Goal: Check status: Check status

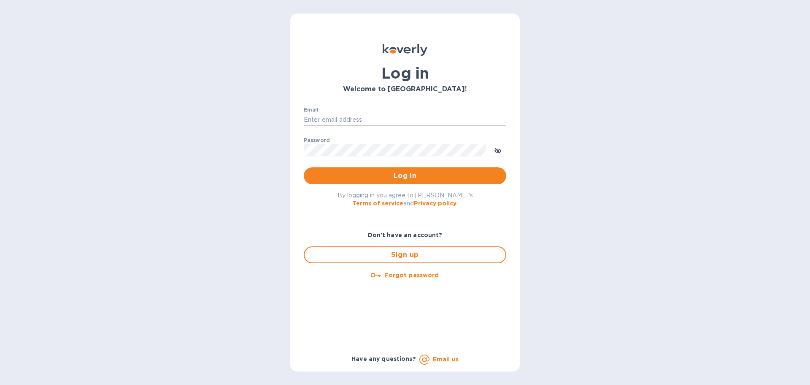
type input "ssinger@intlfreight.net"
drag, startPoint x: 369, startPoint y: 121, endPoint x: 390, endPoint y: 115, distance: 22.3
click at [291, 119] on div "Log in Welcome to Koverly! Email ssinger@intlfreight.net ​ Password ​ Log in By…" at bounding box center [405, 193] width 230 height 358
drag, startPoint x: 393, startPoint y: 116, endPoint x: 288, endPoint y: 117, distance: 104.7
click at [288, 117] on div "Log in Welcome to Koverly! Email ssinger@intlfreight.net ​ Password ​ Log in By…" at bounding box center [405, 192] width 810 height 385
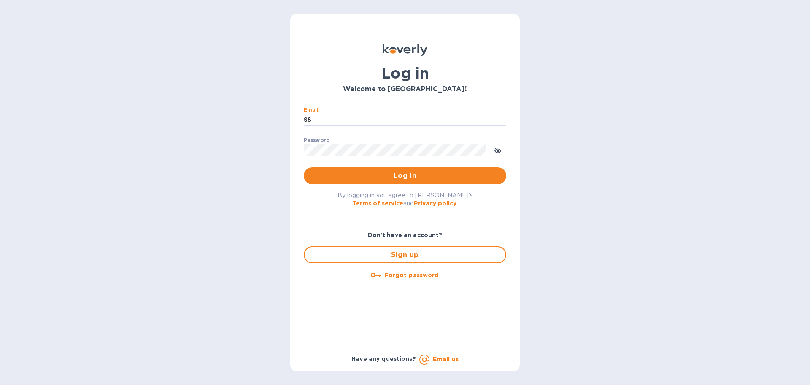
type input "S"
type input "ssinger@zarachlogistics.com"
click at [374, 174] on span "Log in" at bounding box center [405, 176] width 189 height 10
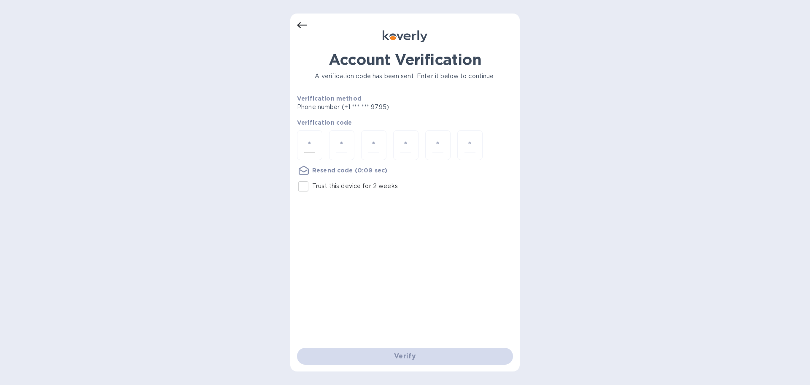
click at [304, 148] on input "number" at bounding box center [309, 145] width 11 height 16
type input "9"
type input "1"
type input "6"
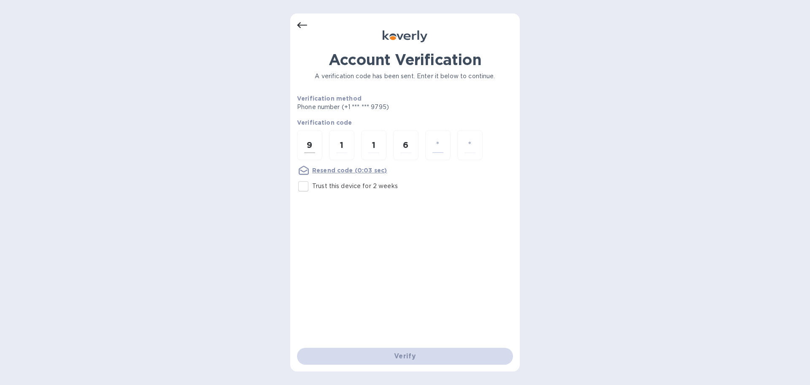
type input "8"
type input "0"
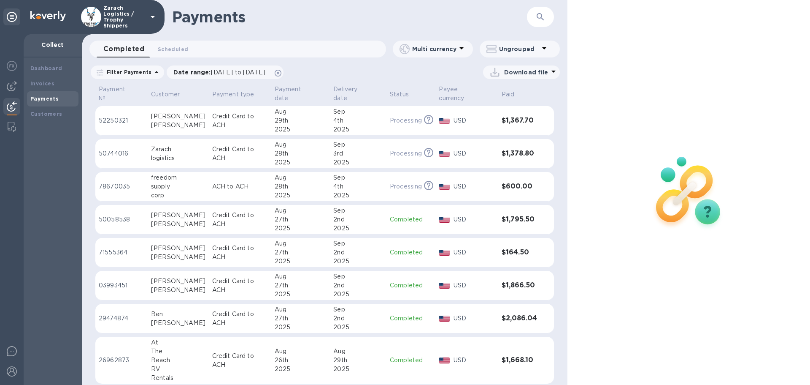
click at [113, 116] on p "52250321" at bounding box center [122, 120] width 46 height 9
